Goal: Find specific page/section: Find specific page/section

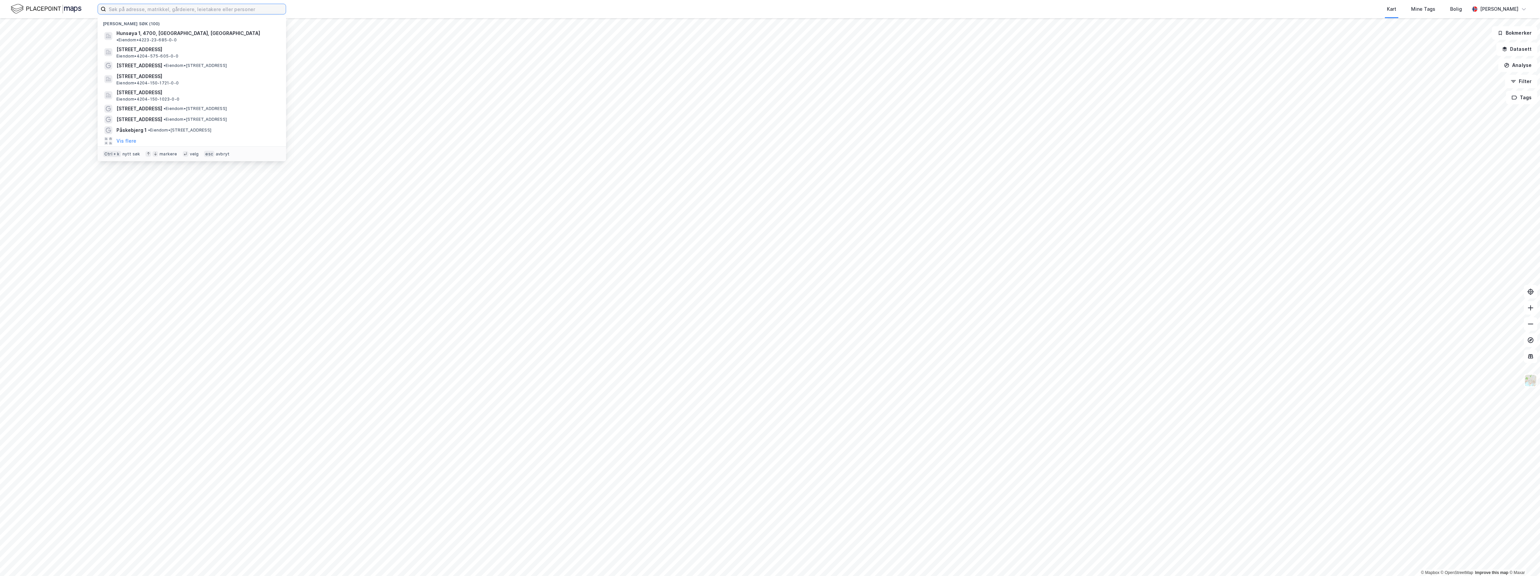
click at [127, 10] on input at bounding box center [196, 9] width 180 height 10
type input "212/179/0/0"
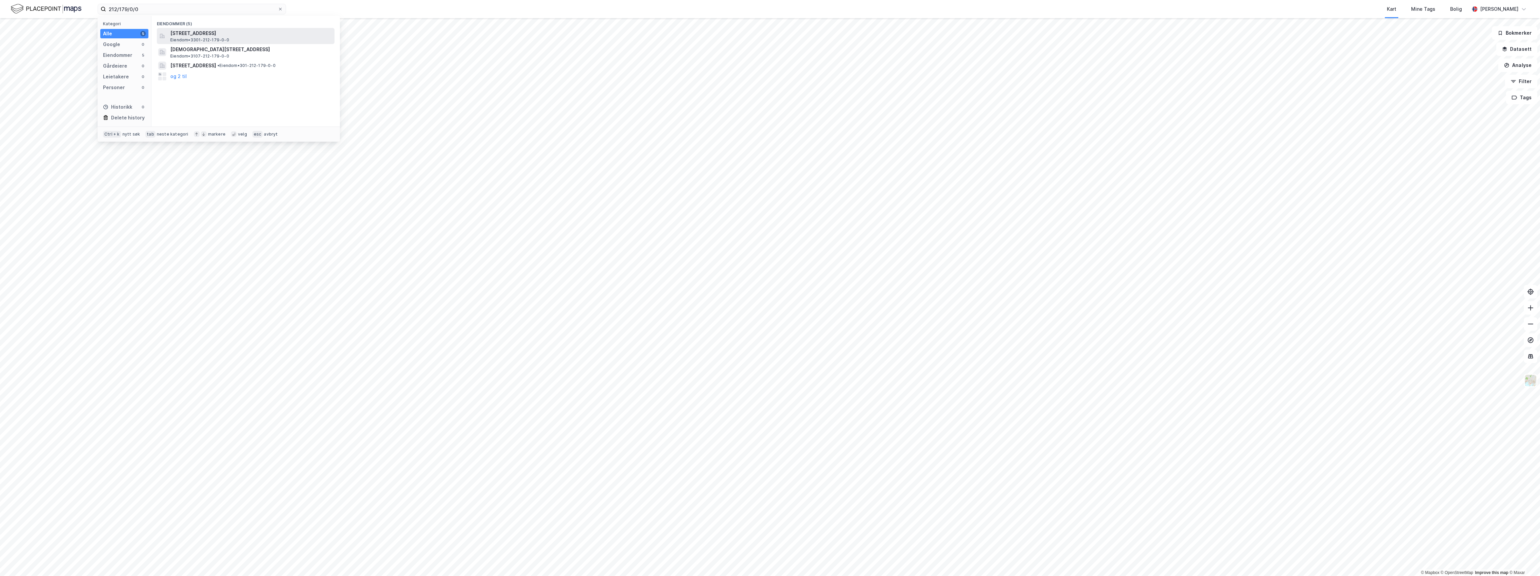
click at [198, 31] on span "[STREET_ADDRESS]" at bounding box center [251, 33] width 162 height 8
